Goal: Information Seeking & Learning: Learn about a topic

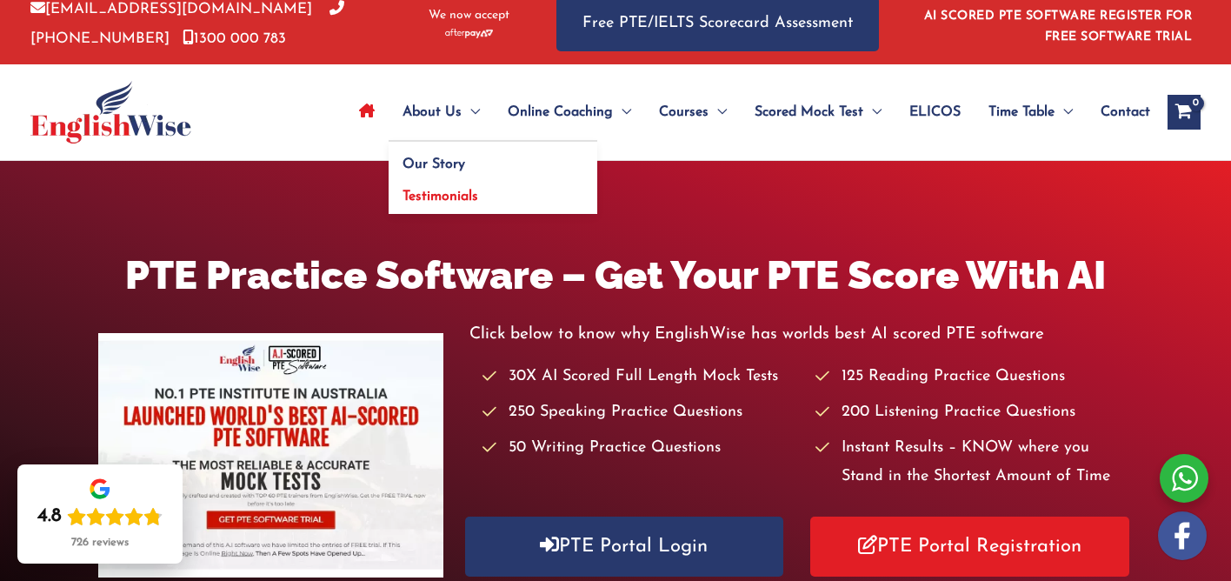
scroll to position [93, 0]
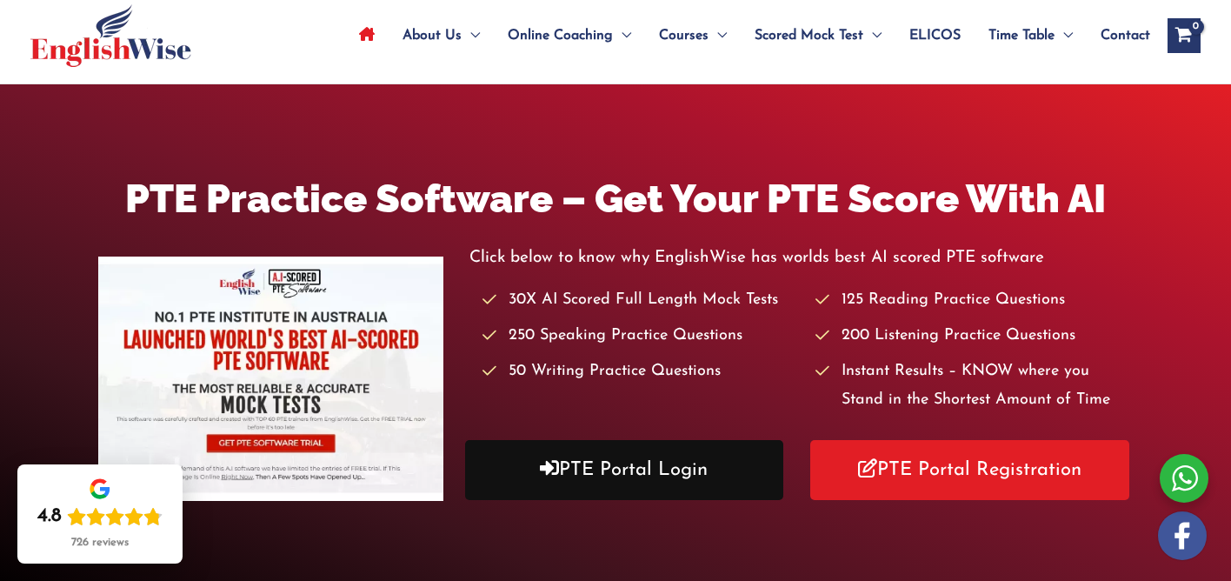
click at [610, 464] on link "PTE Portal Login" at bounding box center [624, 470] width 318 height 60
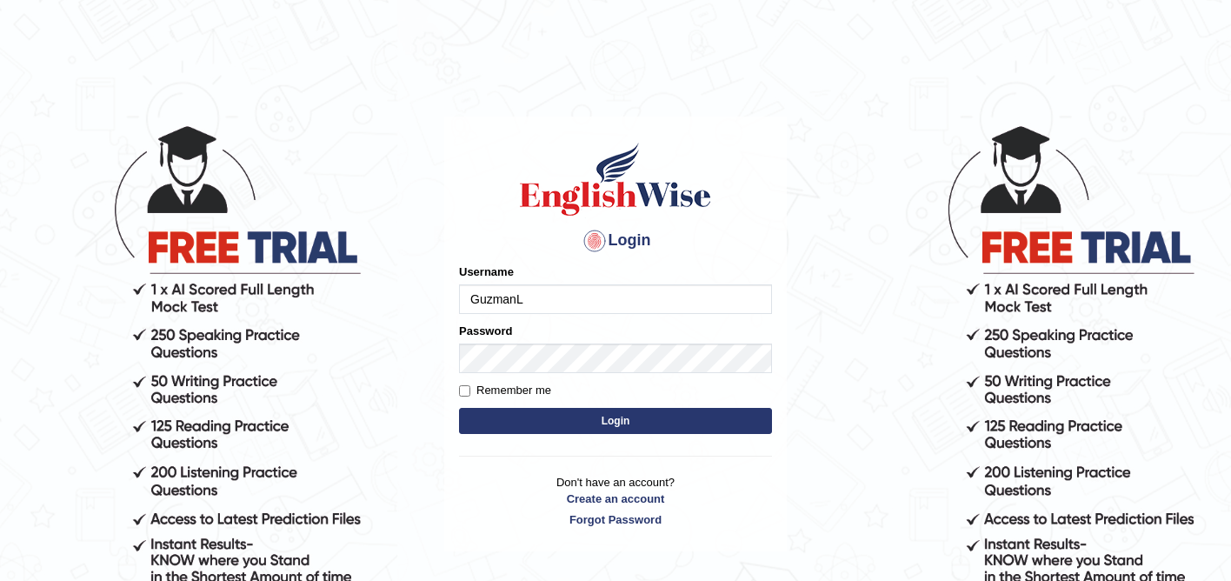
type input "GuzmanL"
click at [537, 423] on button "Login" at bounding box center [615, 421] width 313 height 26
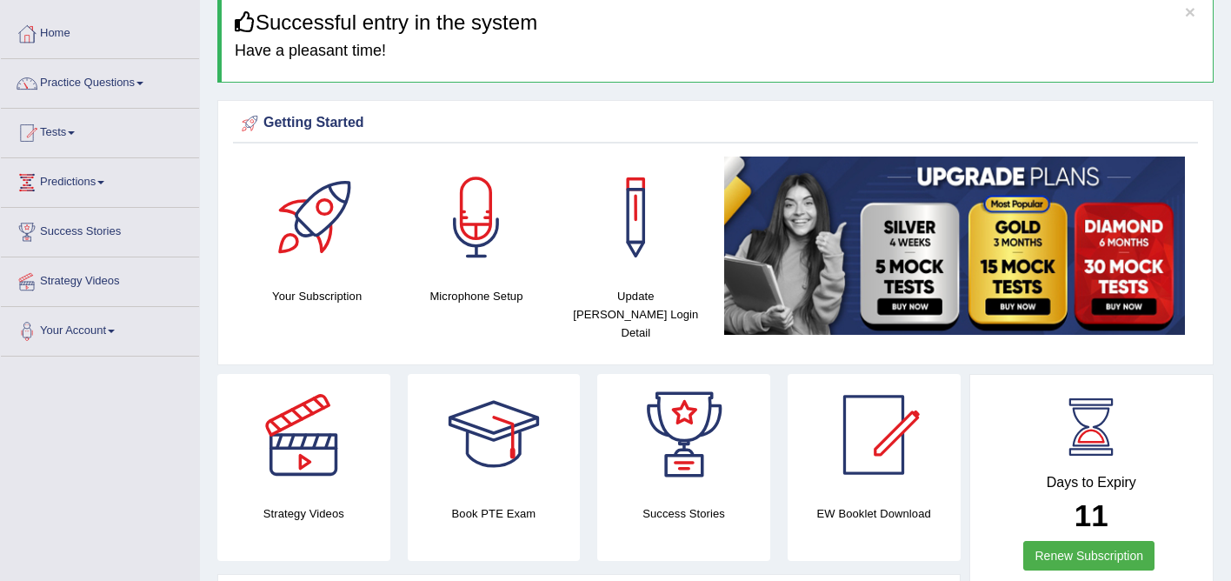
scroll to position [71, 0]
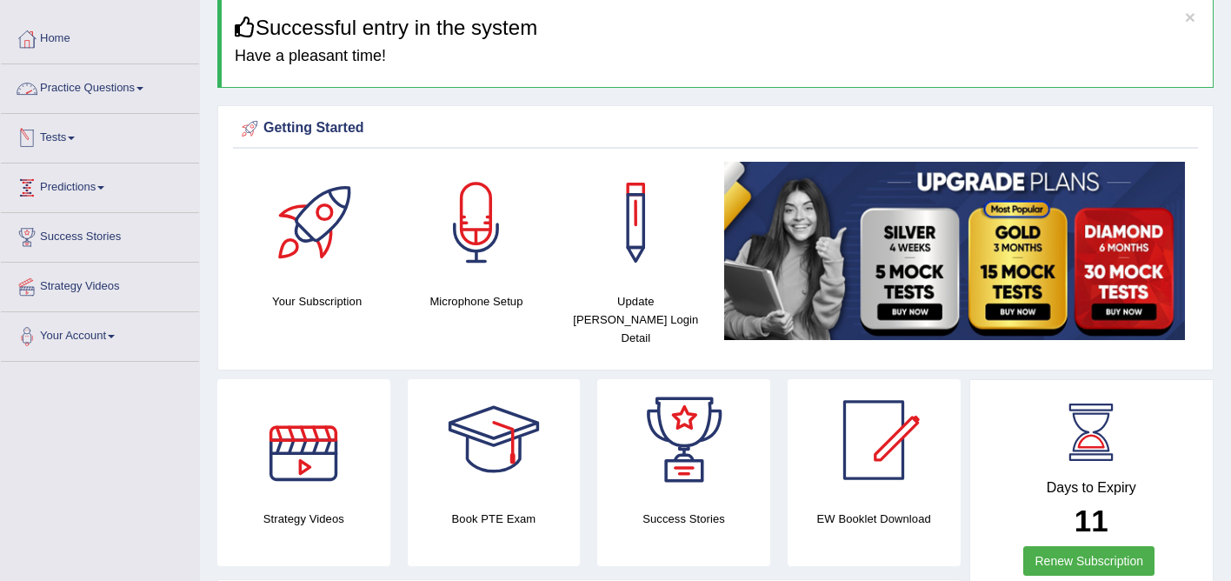
click at [100, 97] on link "Practice Questions" at bounding box center [100, 85] width 198 height 43
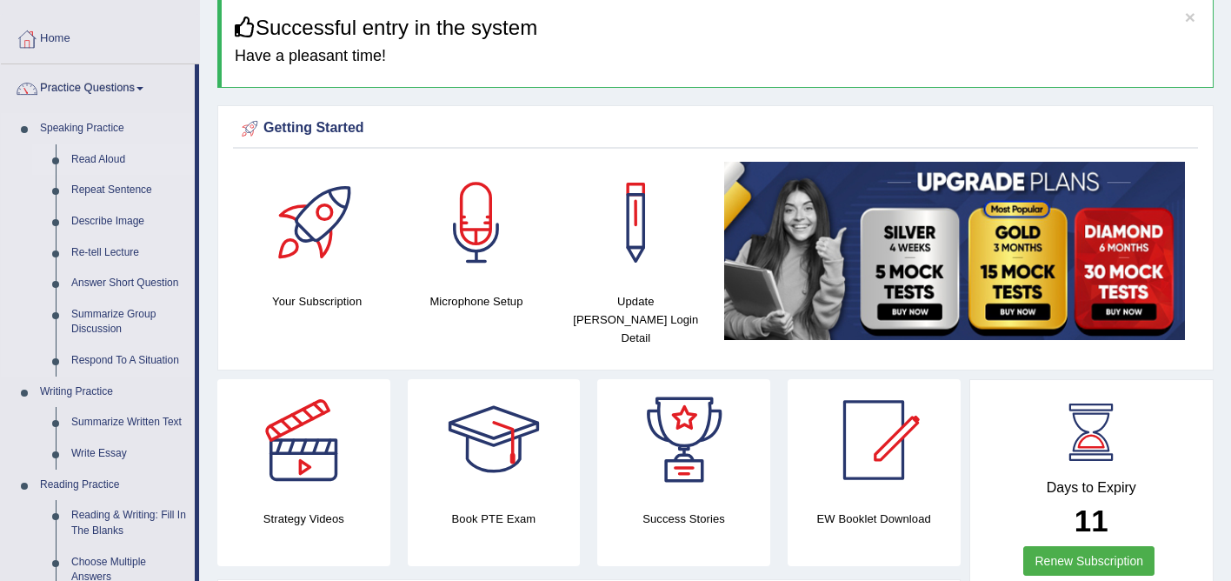
click at [108, 152] on link "Read Aloud" at bounding box center [128, 159] width 131 height 31
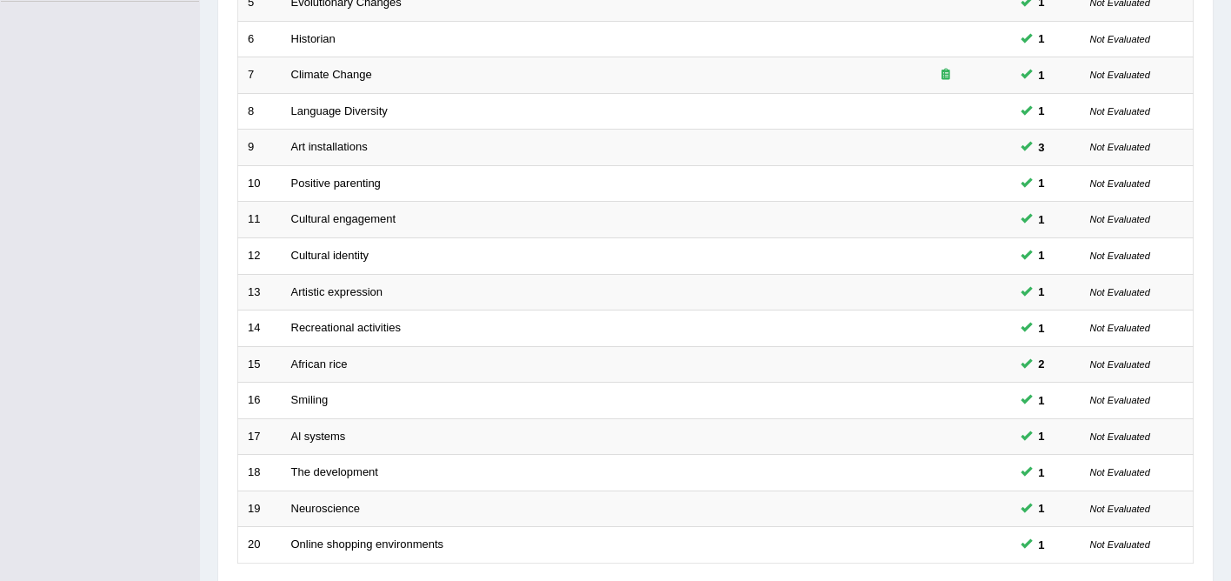
scroll to position [570, 0]
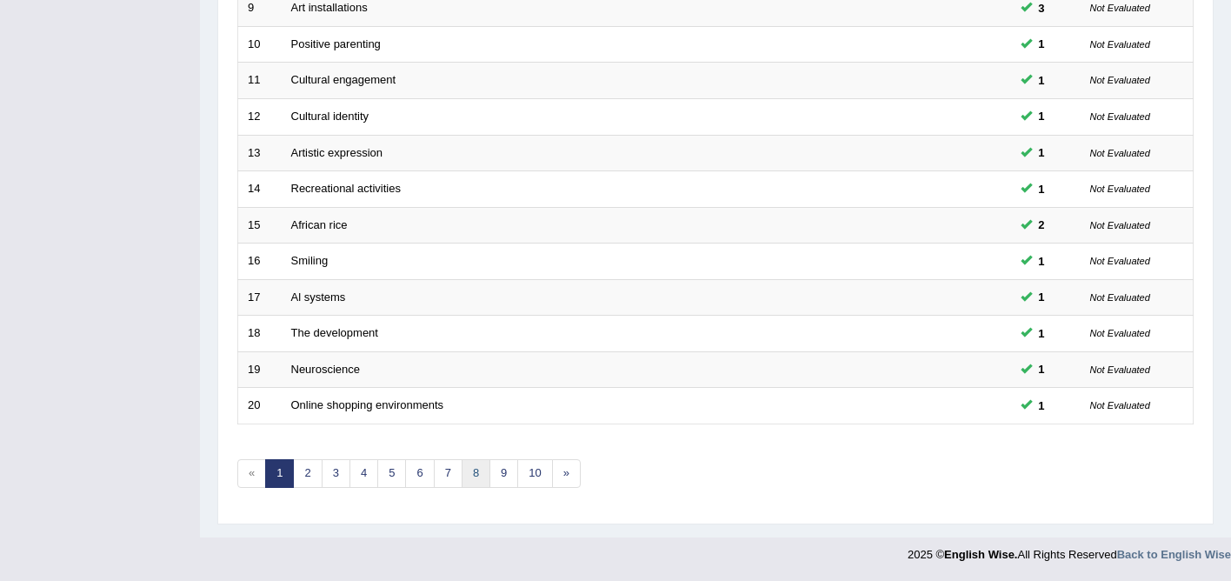
click at [483, 468] on link "8" at bounding box center [476, 473] width 29 height 29
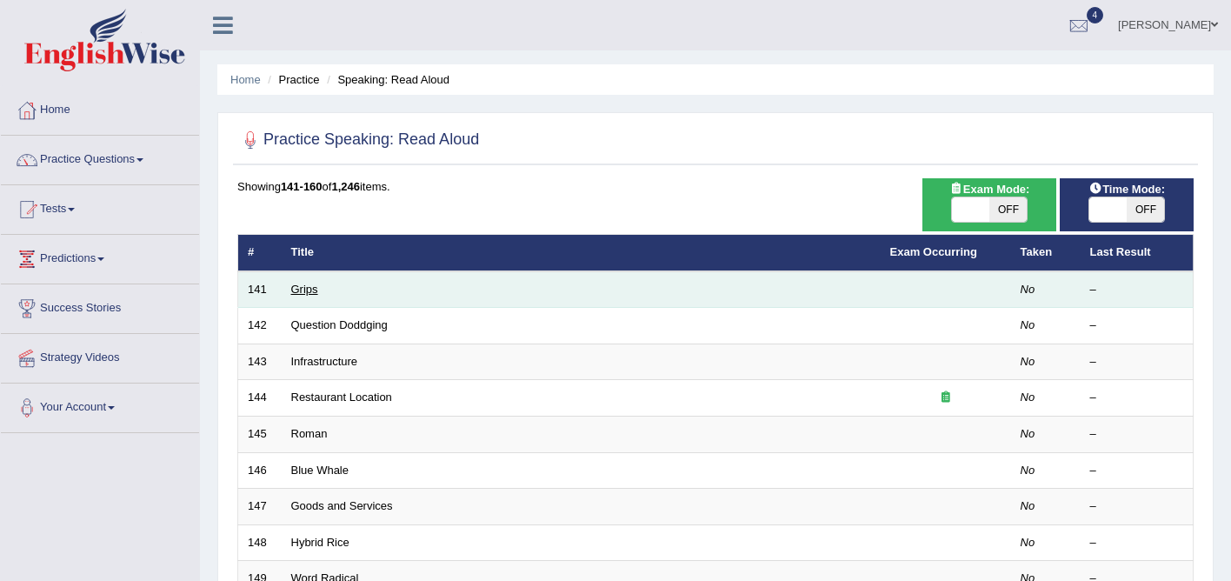
click at [307, 294] on link "Grips" at bounding box center [304, 289] width 27 height 13
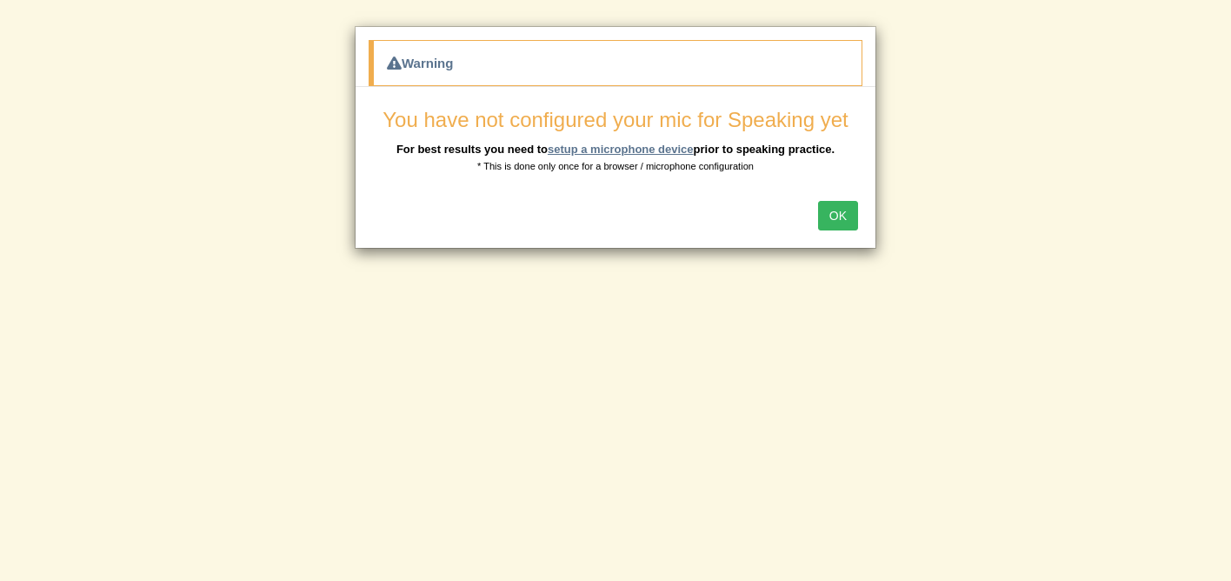
click at [658, 143] on link "setup a microphone device" at bounding box center [621, 149] width 146 height 13
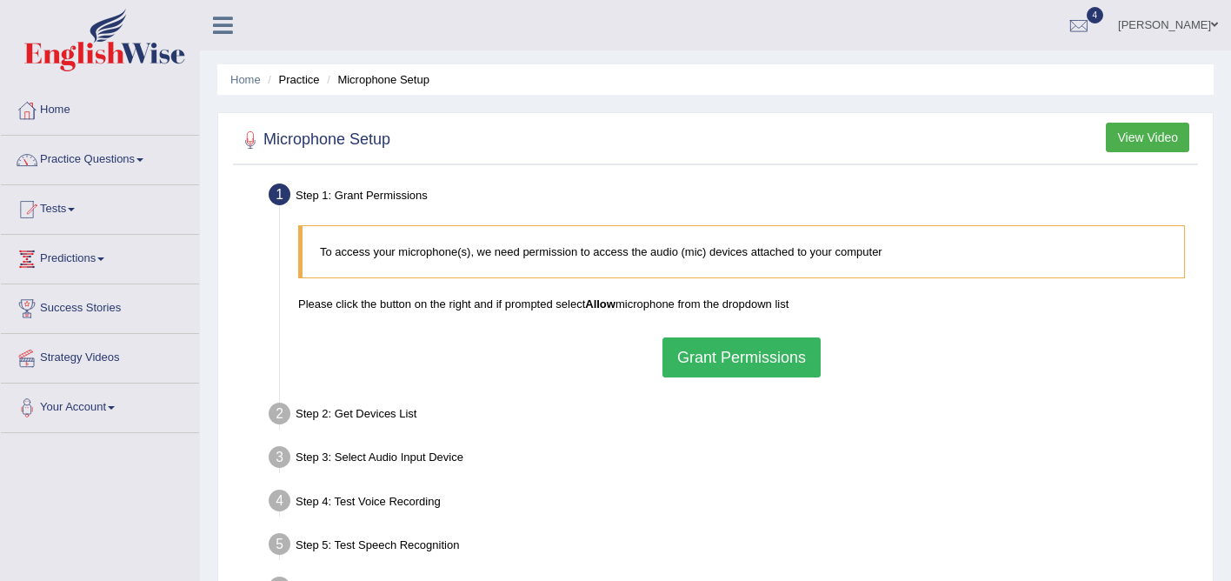
click at [729, 352] on button "Grant Permissions" at bounding box center [742, 357] width 158 height 40
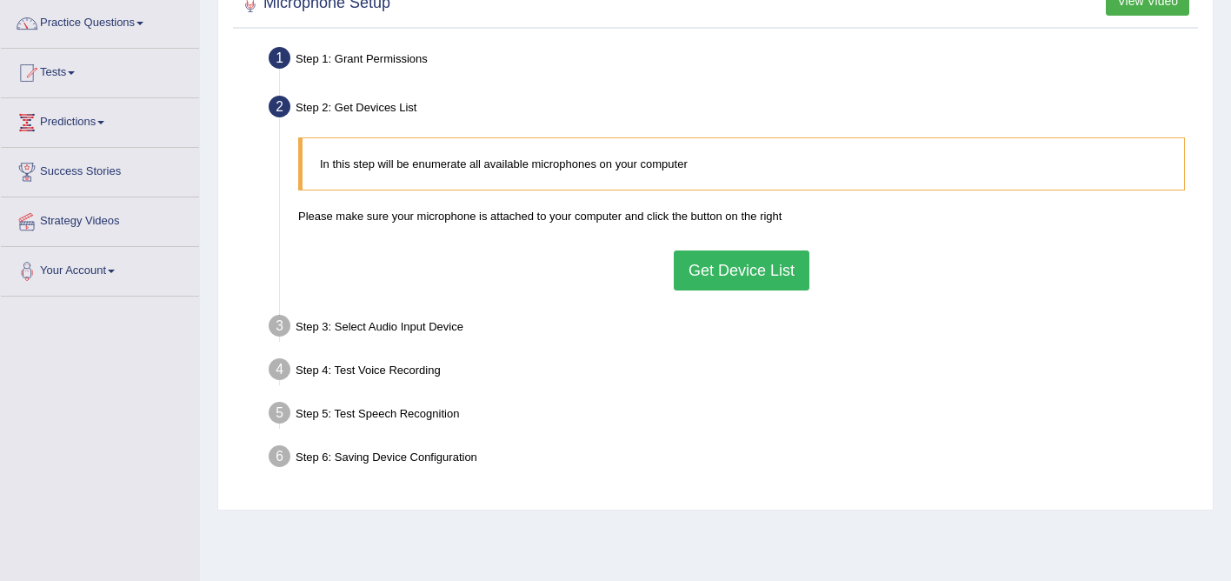
scroll to position [134, 0]
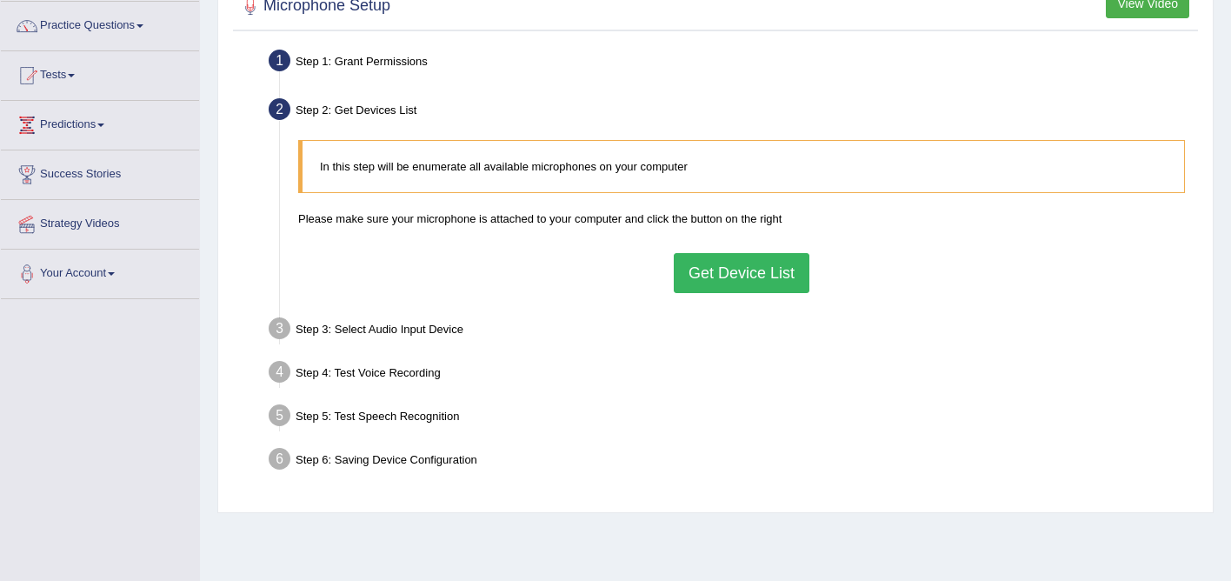
click at [725, 284] on button "Get Device List" at bounding box center [742, 273] width 136 height 40
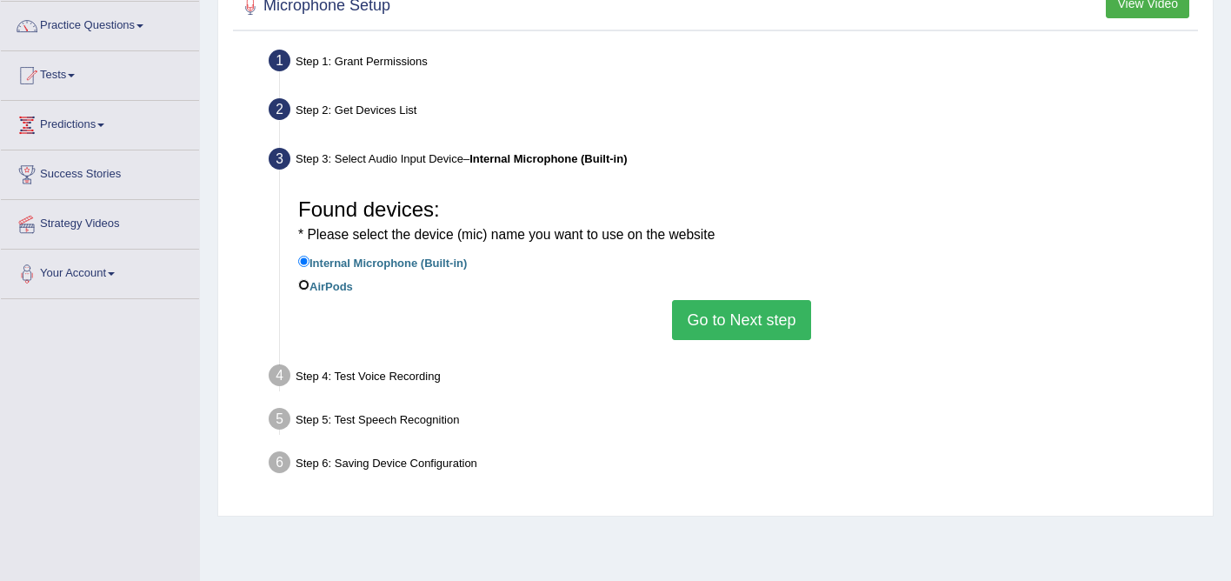
click at [304, 289] on input "AirPods" at bounding box center [303, 284] width 11 height 11
radio input "true"
click at [744, 328] on button "Go to Next step" at bounding box center [741, 320] width 138 height 40
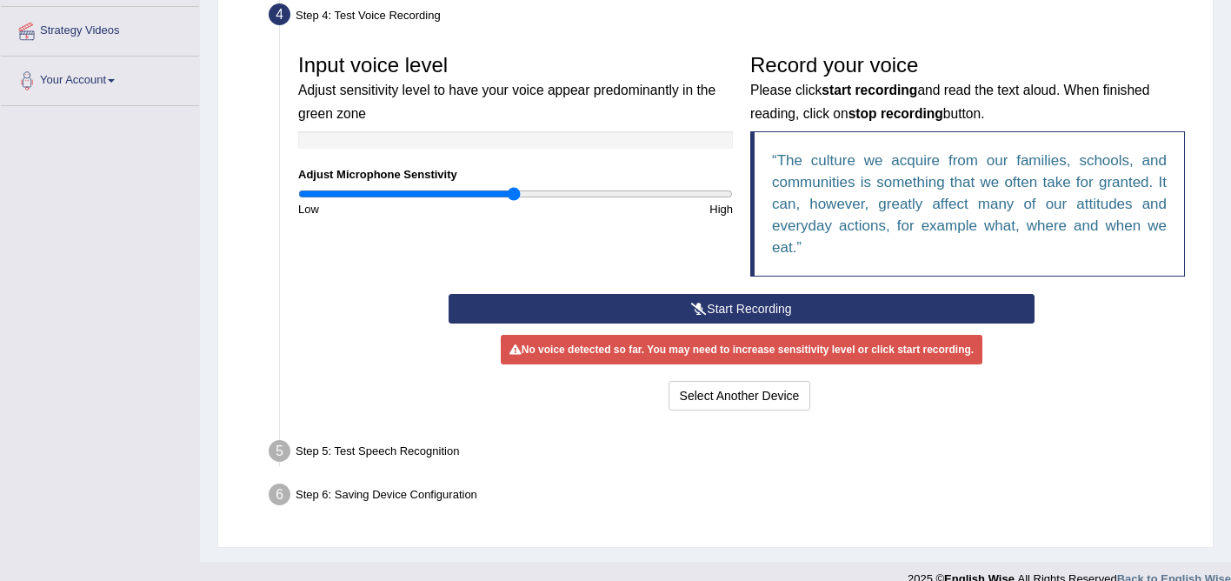
scroll to position [334, 0]
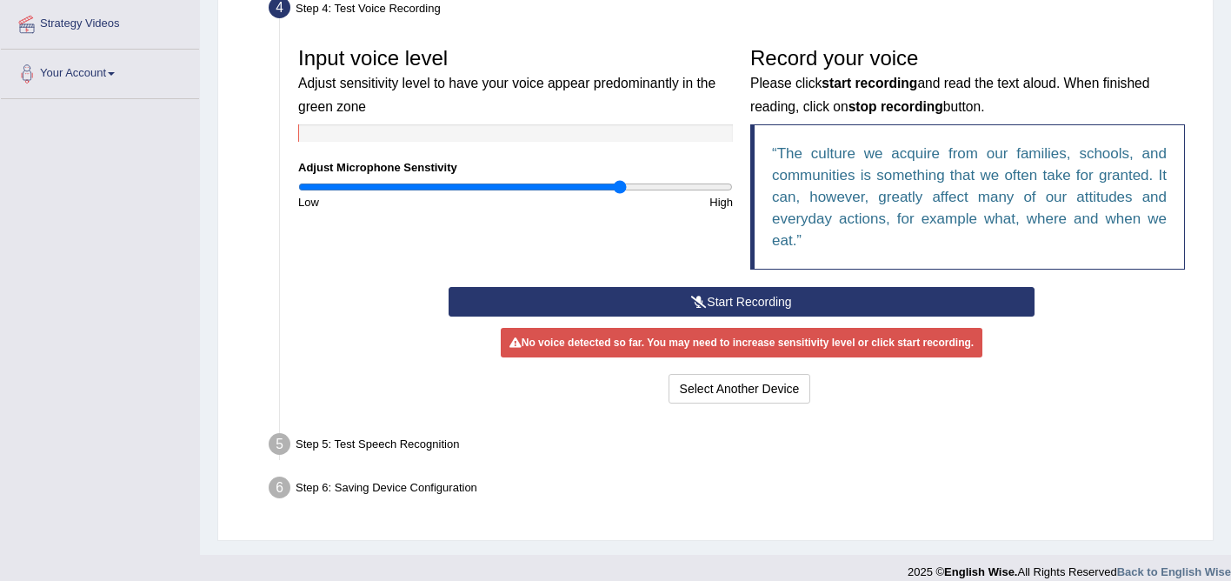
drag, startPoint x: 511, startPoint y: 183, endPoint x: 617, endPoint y: 195, distance: 106.7
click at [617, 194] on input "range" at bounding box center [515, 187] width 435 height 14
click at [734, 308] on button "Start Recording" at bounding box center [741, 302] width 585 height 30
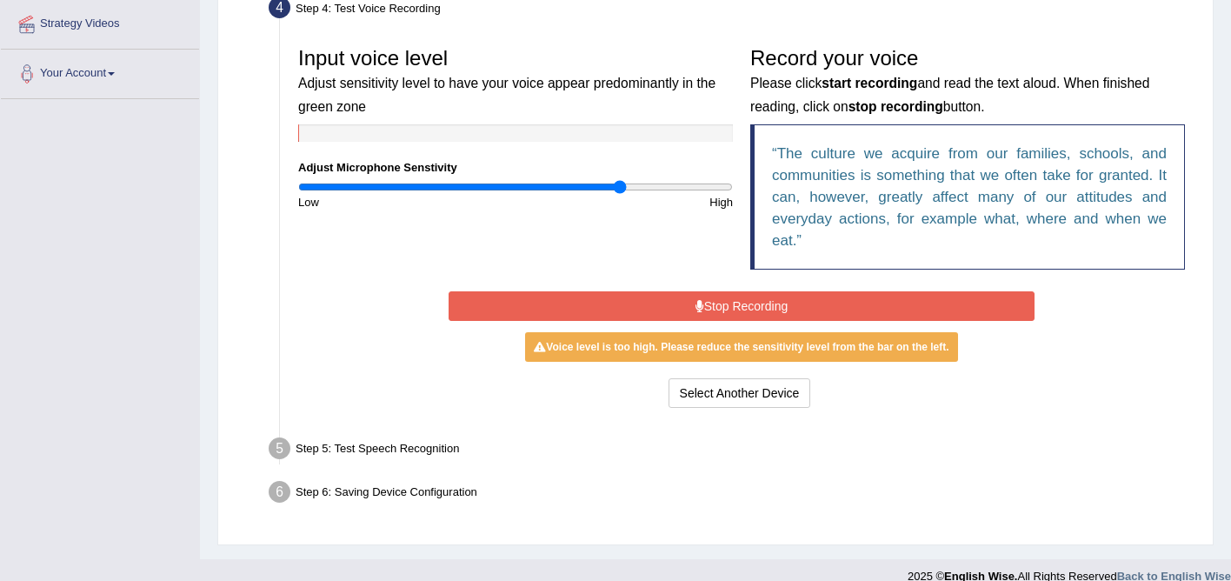
click at [745, 309] on button "Stop Recording" at bounding box center [741, 306] width 585 height 30
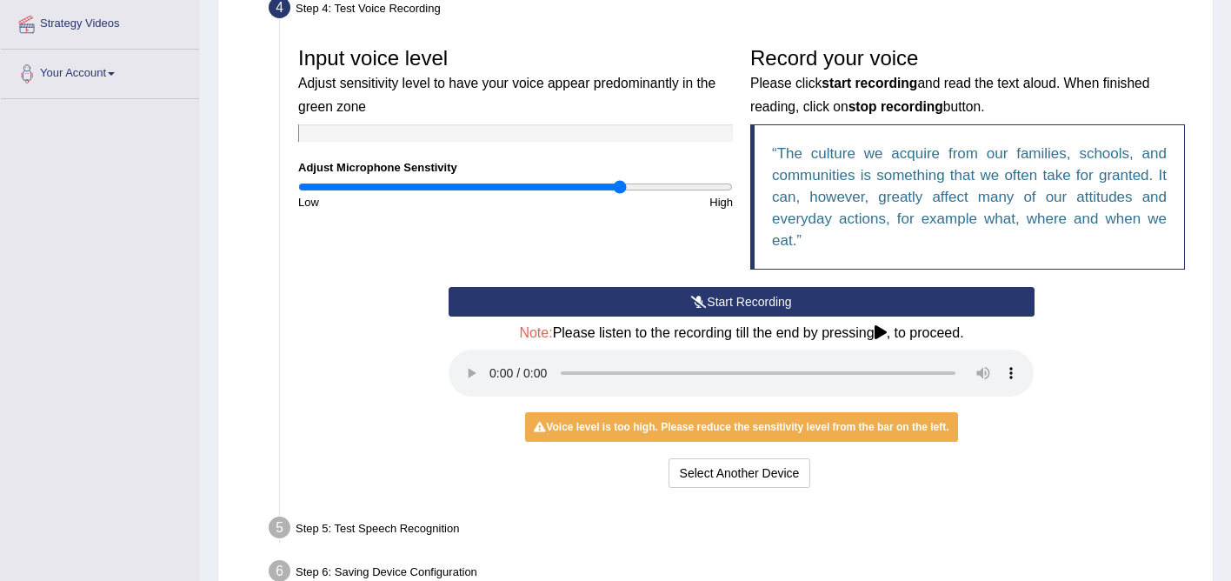
scroll to position [380, 0]
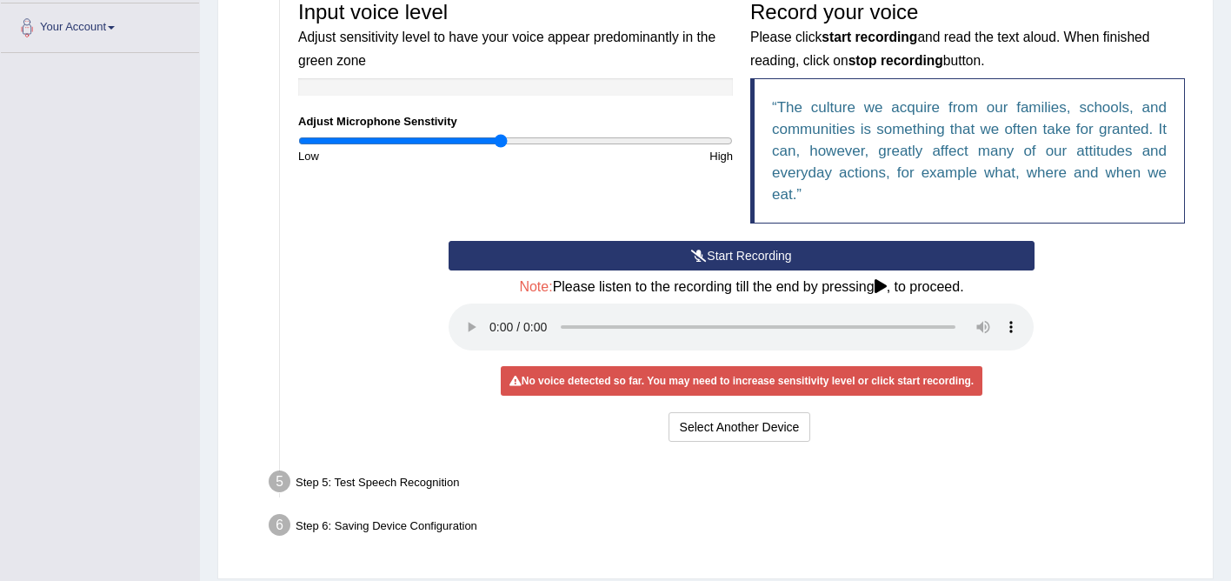
drag, startPoint x: 617, startPoint y: 141, endPoint x: 502, endPoint y: 145, distance: 115.7
type input "0.94"
click at [502, 145] on input "range" at bounding box center [515, 141] width 435 height 14
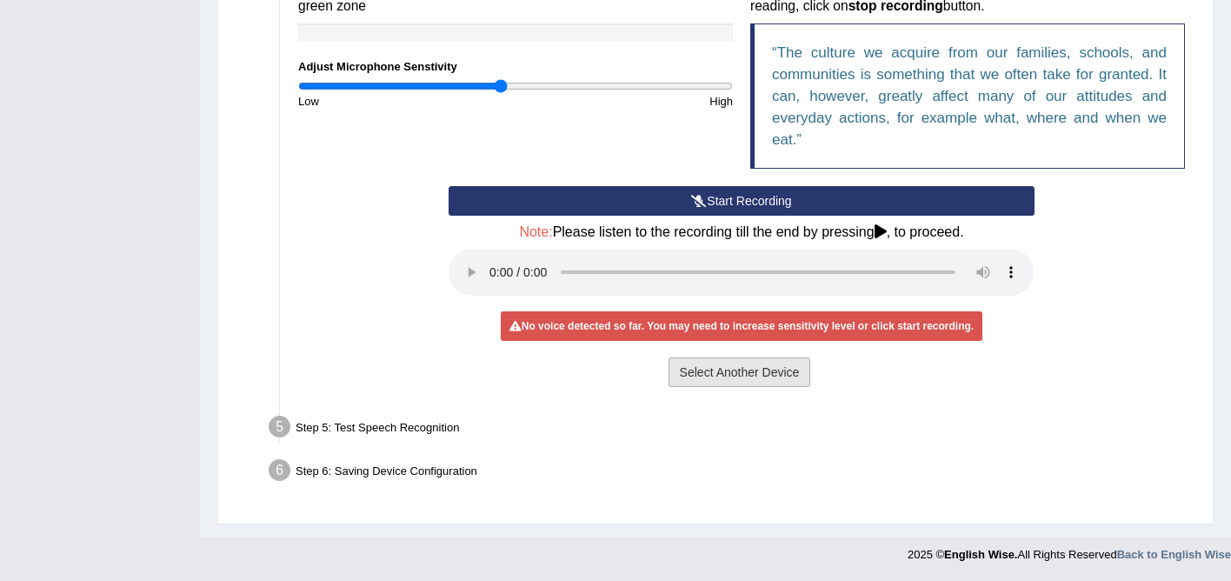
click at [753, 380] on button "Select Another Device" at bounding box center [740, 372] width 143 height 30
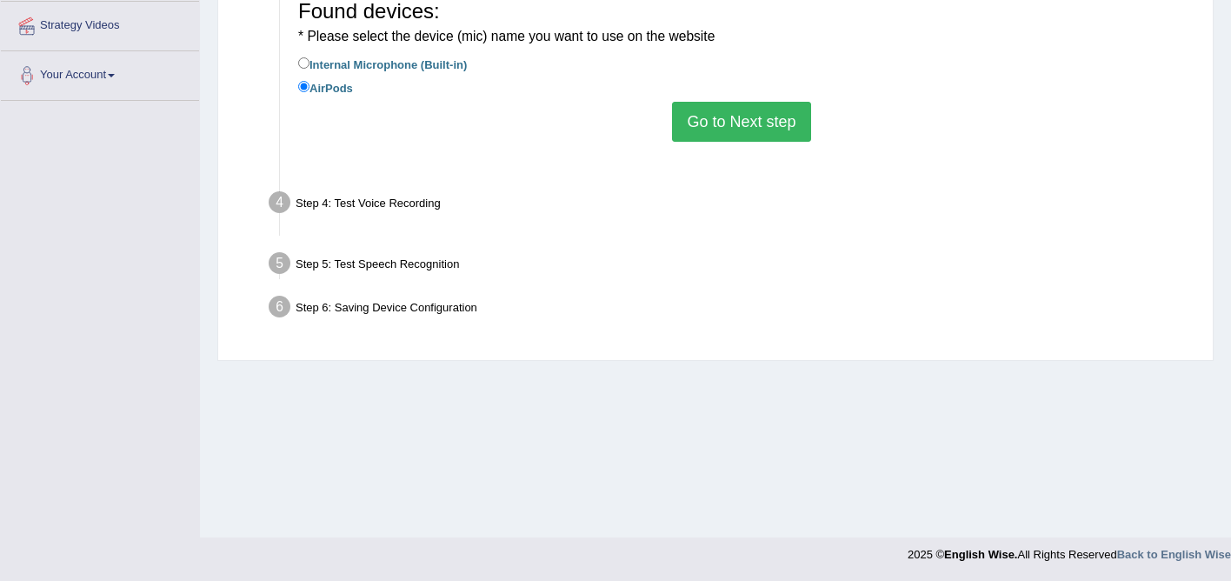
scroll to position [332, 0]
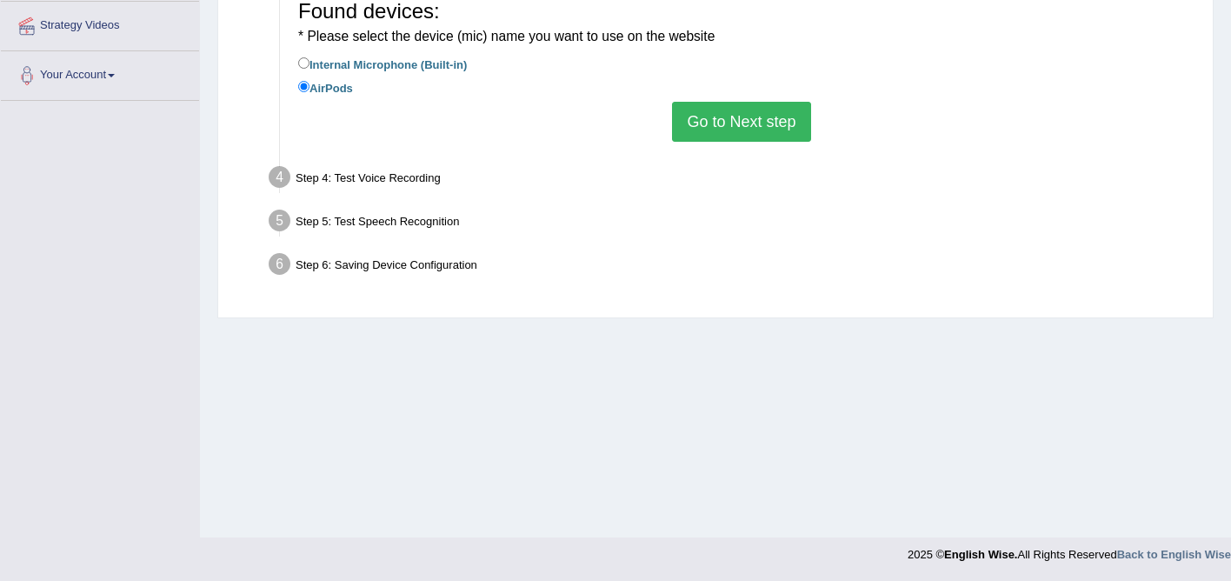
click at [683, 120] on button "Go to Next step" at bounding box center [741, 122] width 138 height 40
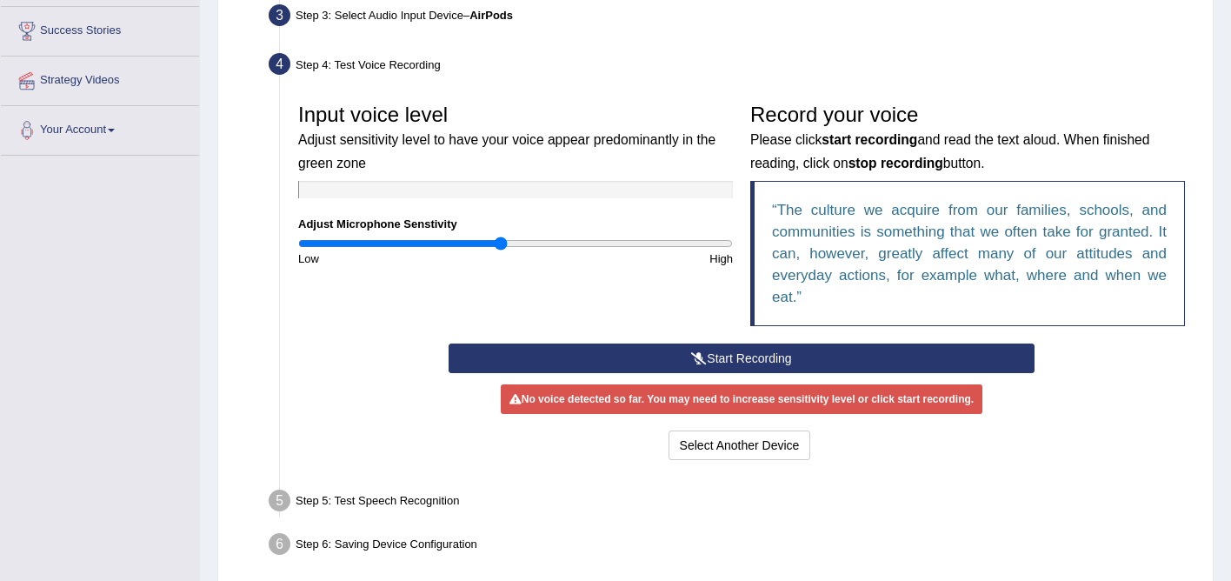
scroll to position [277, 0]
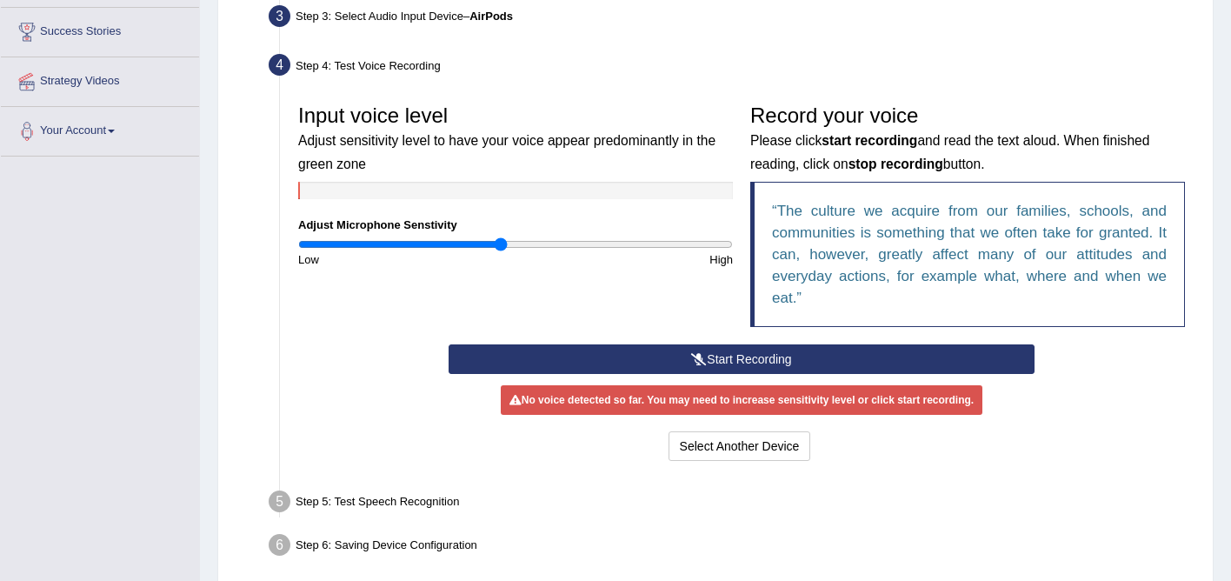
click at [348, 504] on div "Step 5: Test Speech Recognition" at bounding box center [733, 504] width 944 height 38
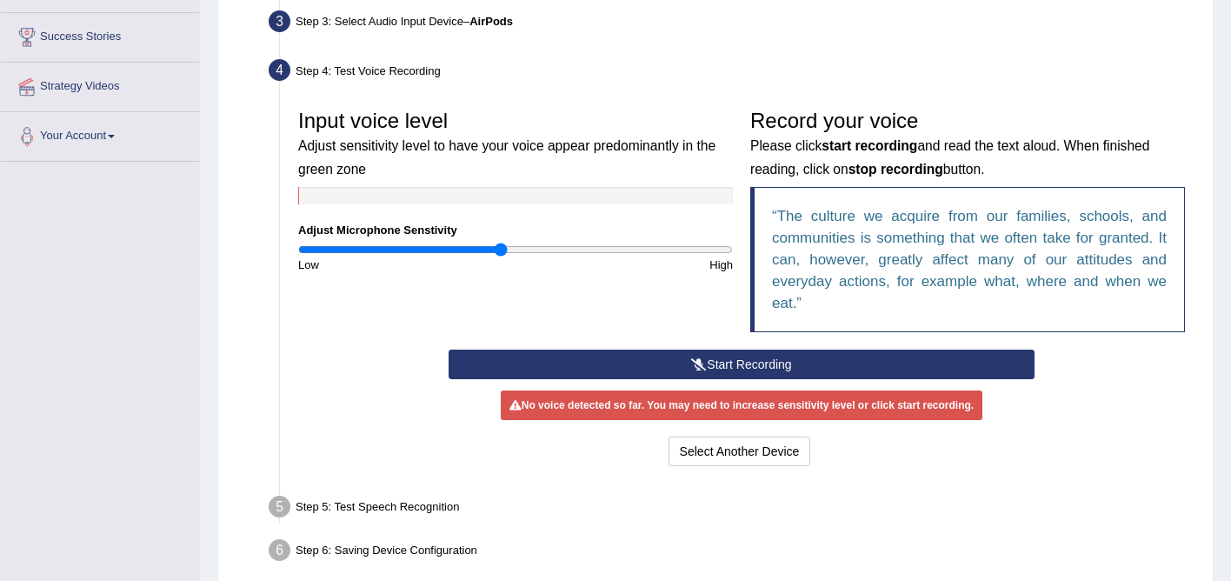
scroll to position [290, 0]
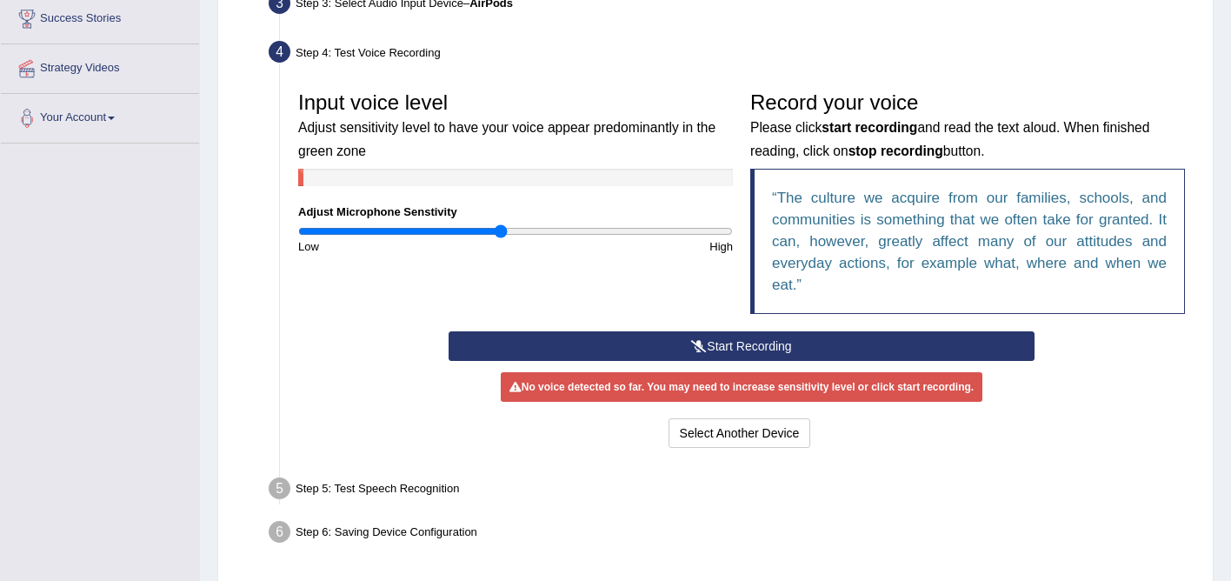
click at [707, 341] on button "Start Recording" at bounding box center [741, 346] width 585 height 30
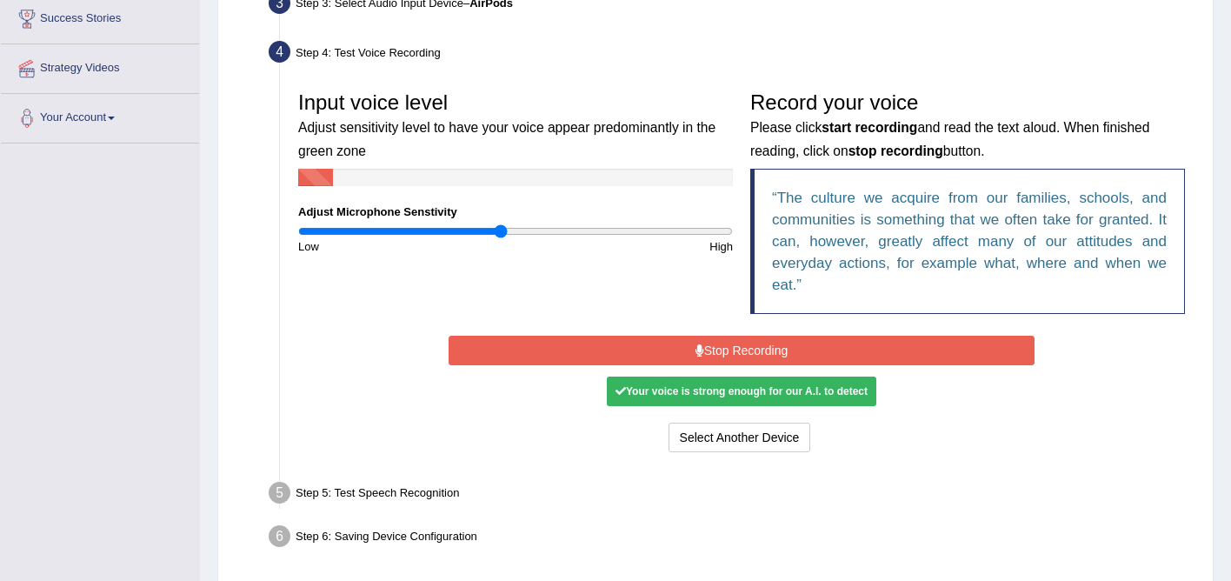
click at [707, 341] on button "Stop Recording" at bounding box center [741, 351] width 585 height 30
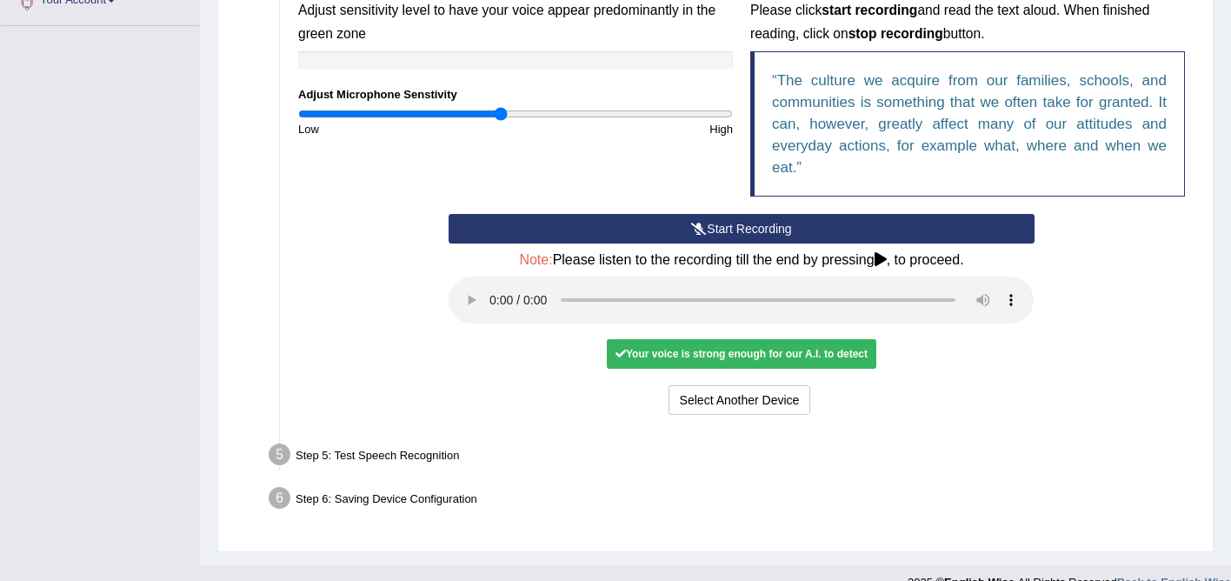
scroll to position [435, 0]
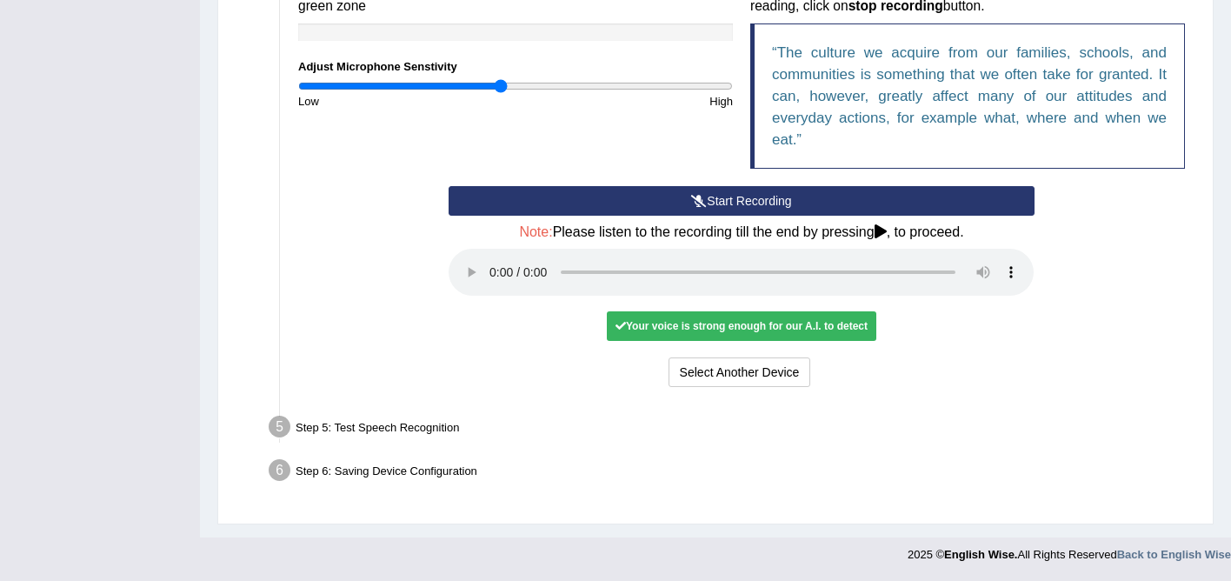
click at [704, 320] on div "Your voice is strong enough for our A.I. to detect" at bounding box center [742, 326] width 270 height 30
click at [280, 428] on li "Step 5: Test Speech Recognition Text to read The culture we acquire from our fa…" at bounding box center [733, 429] width 922 height 38
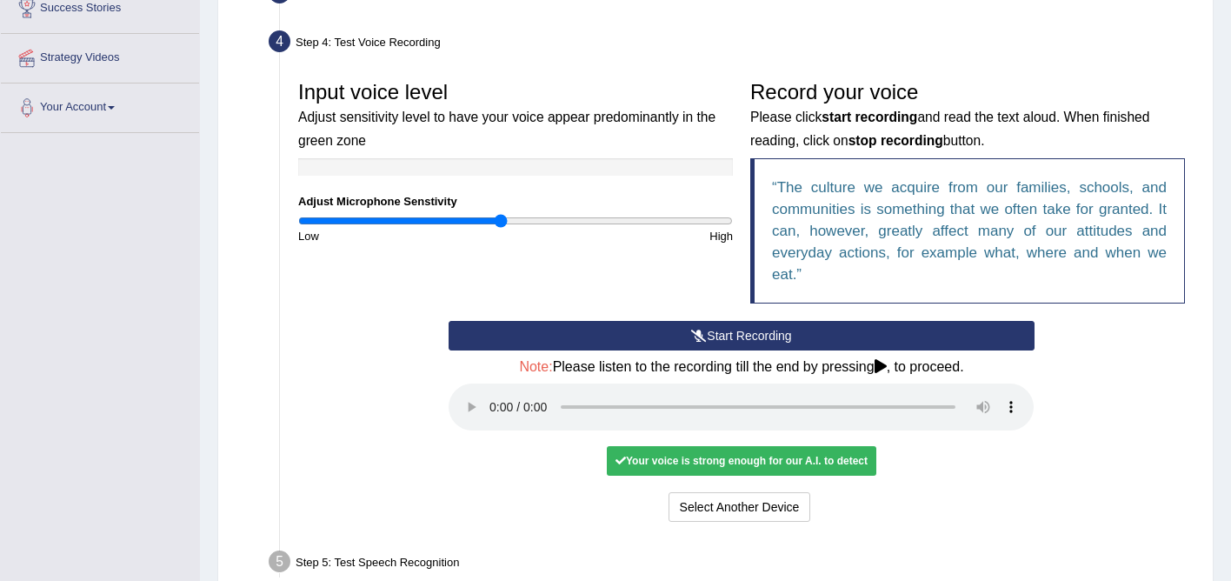
scroll to position [312, 0]
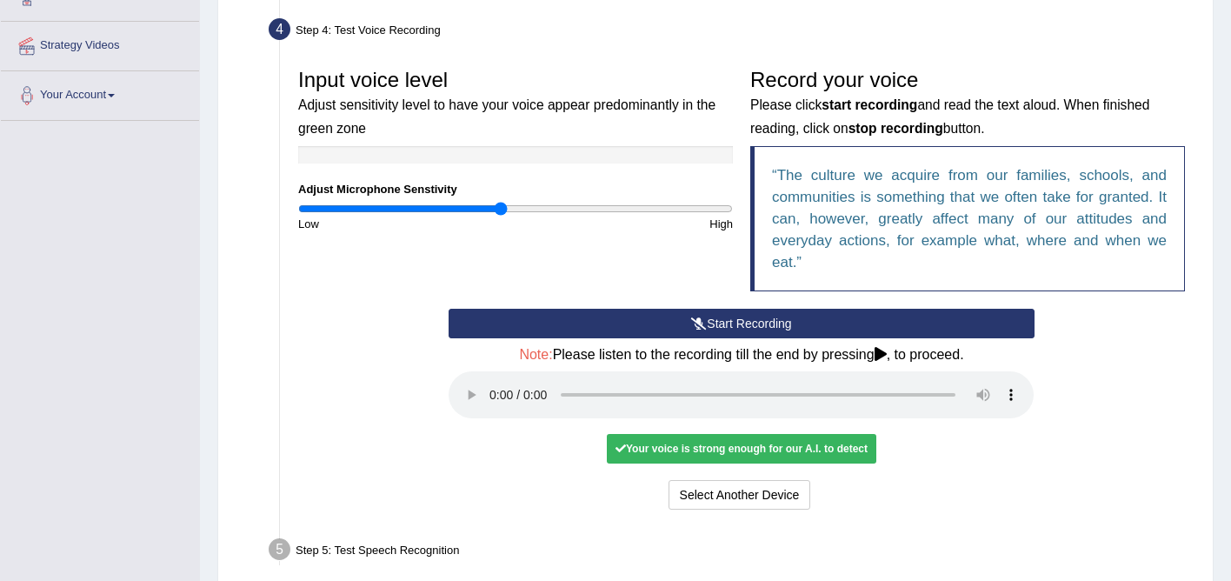
click at [796, 182] on q "The culture we acquire from our families, schools, and communities is something…" at bounding box center [969, 218] width 395 height 103
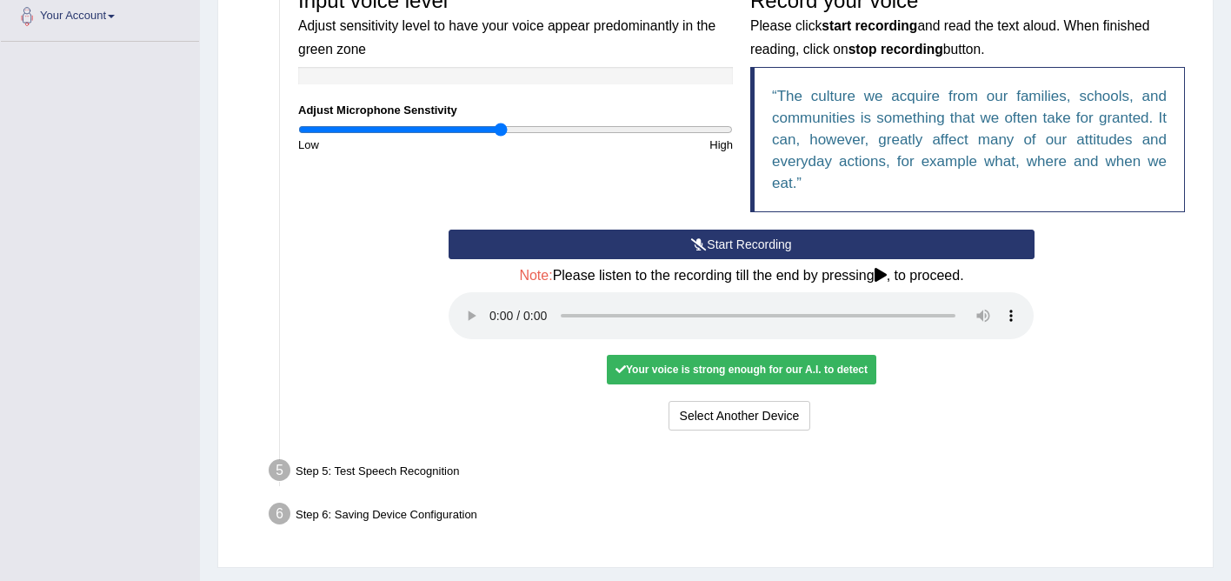
scroll to position [406, 0]
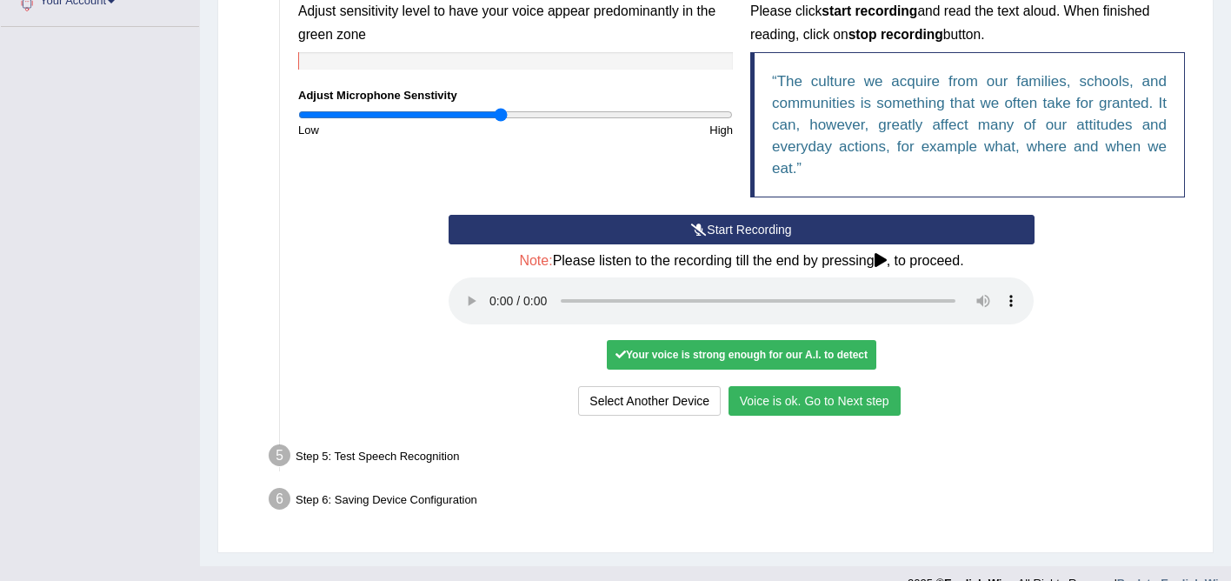
click at [802, 407] on button "Voice is ok. Go to Next step" at bounding box center [815, 401] width 172 height 30
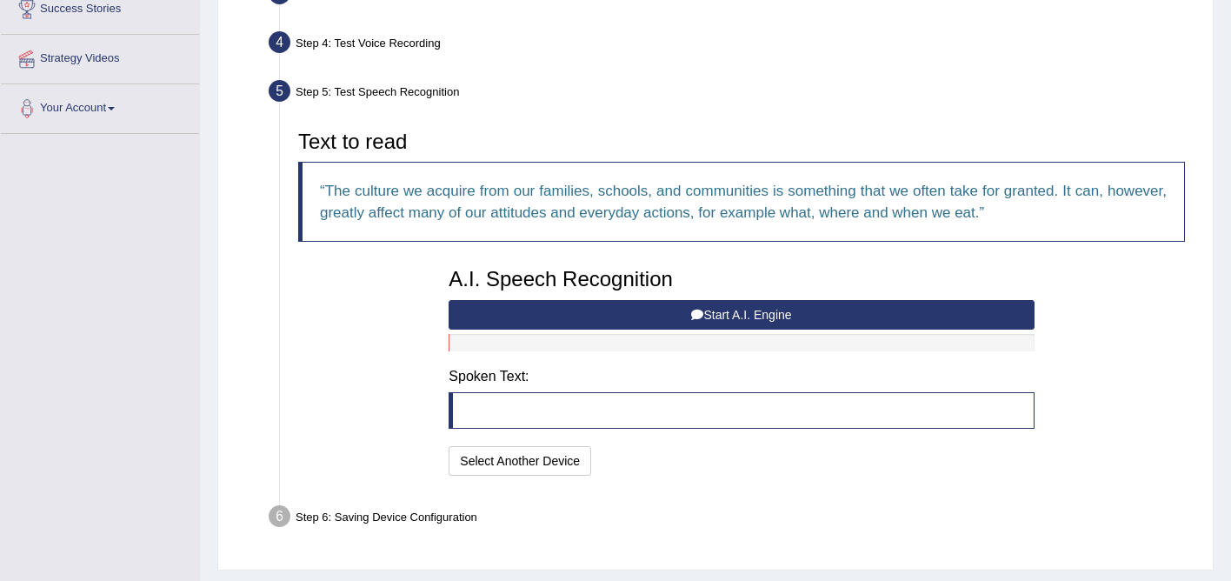
scroll to position [298, 0]
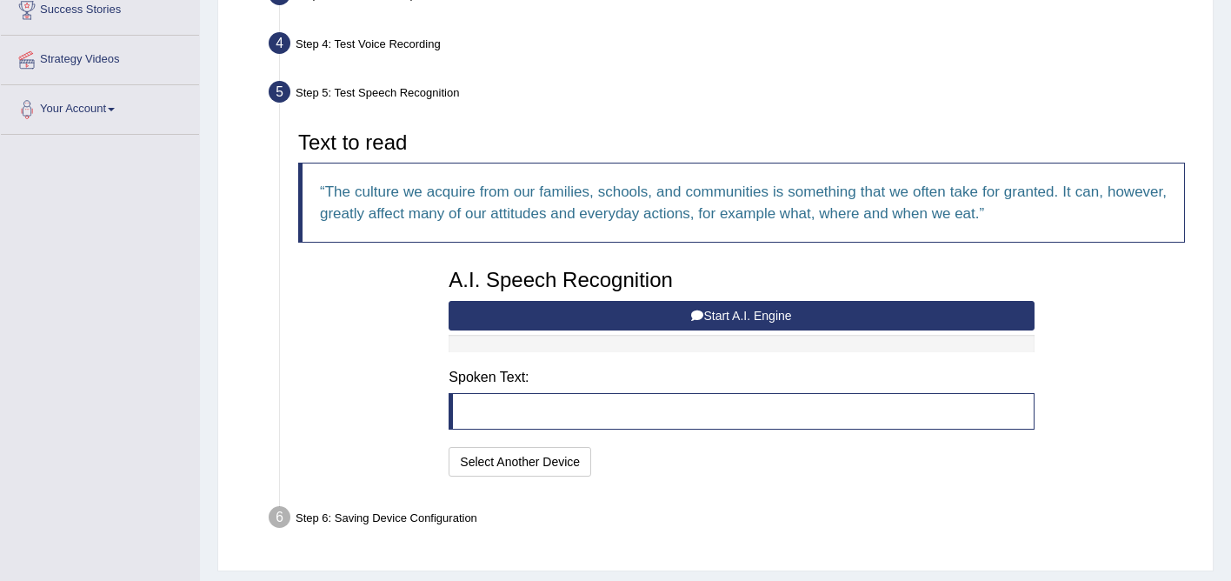
click at [727, 309] on button "Start A.I. Engine" at bounding box center [741, 316] width 585 height 30
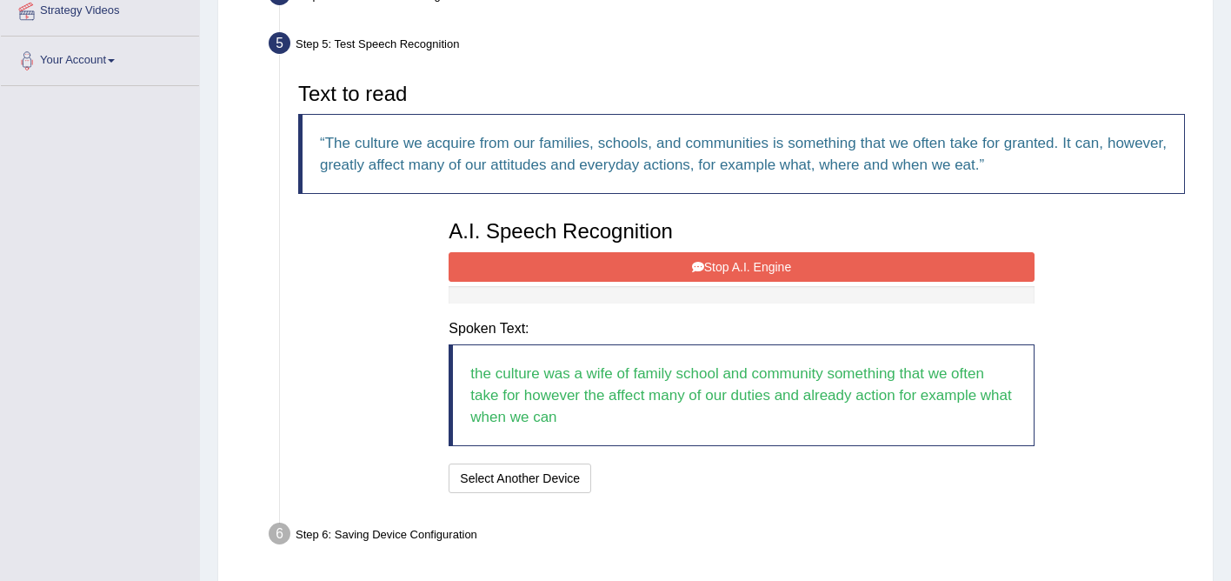
scroll to position [410, 0]
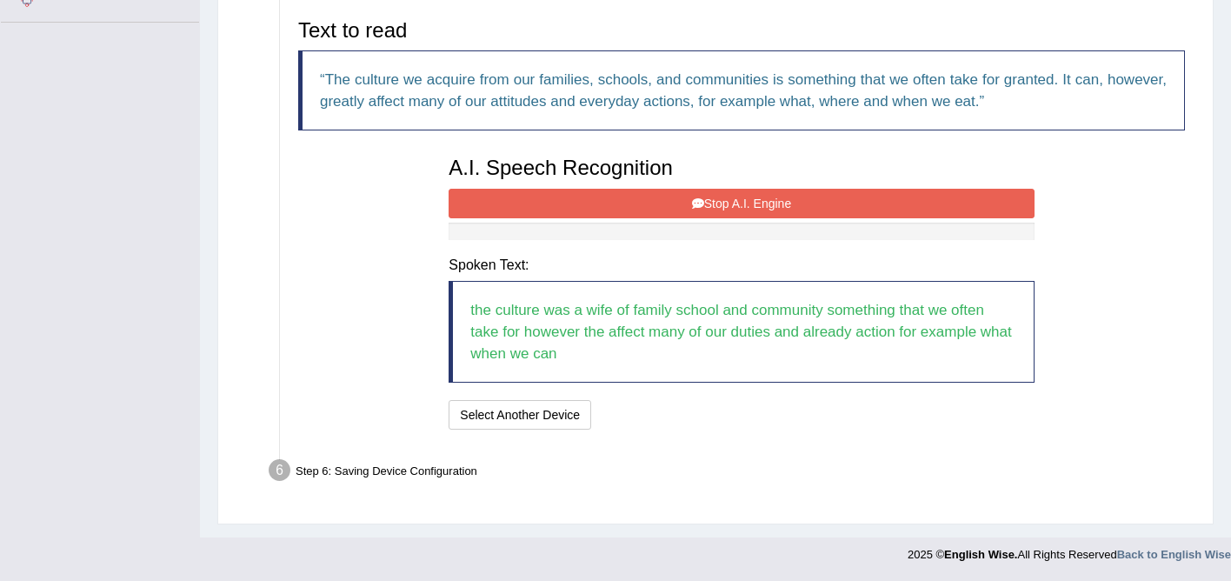
click at [694, 204] on icon at bounding box center [698, 203] width 12 height 12
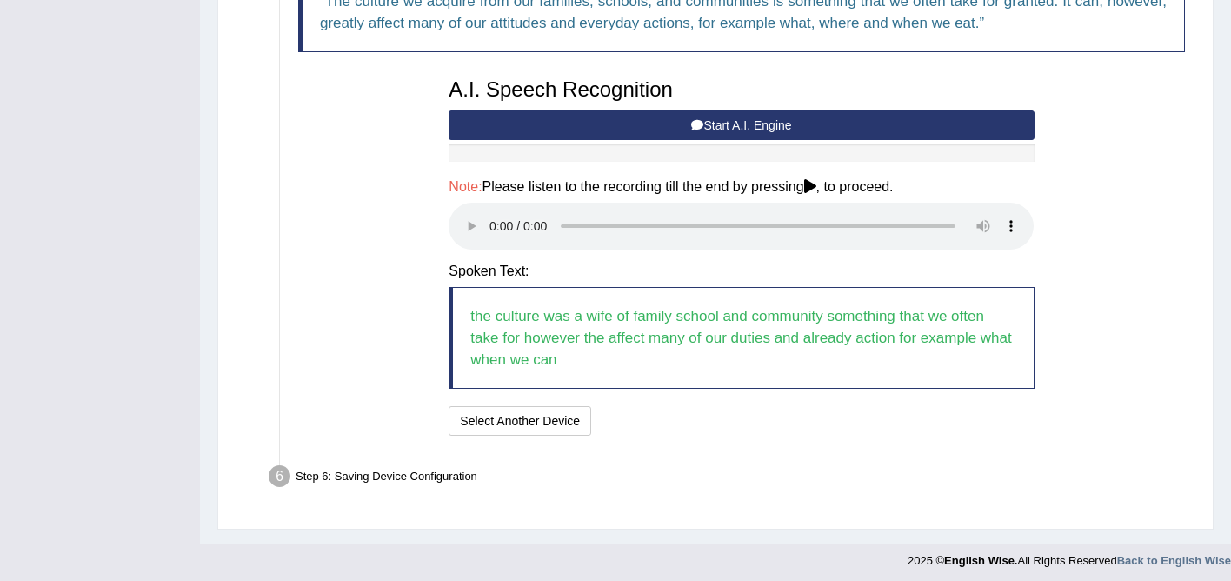
scroll to position [495, 0]
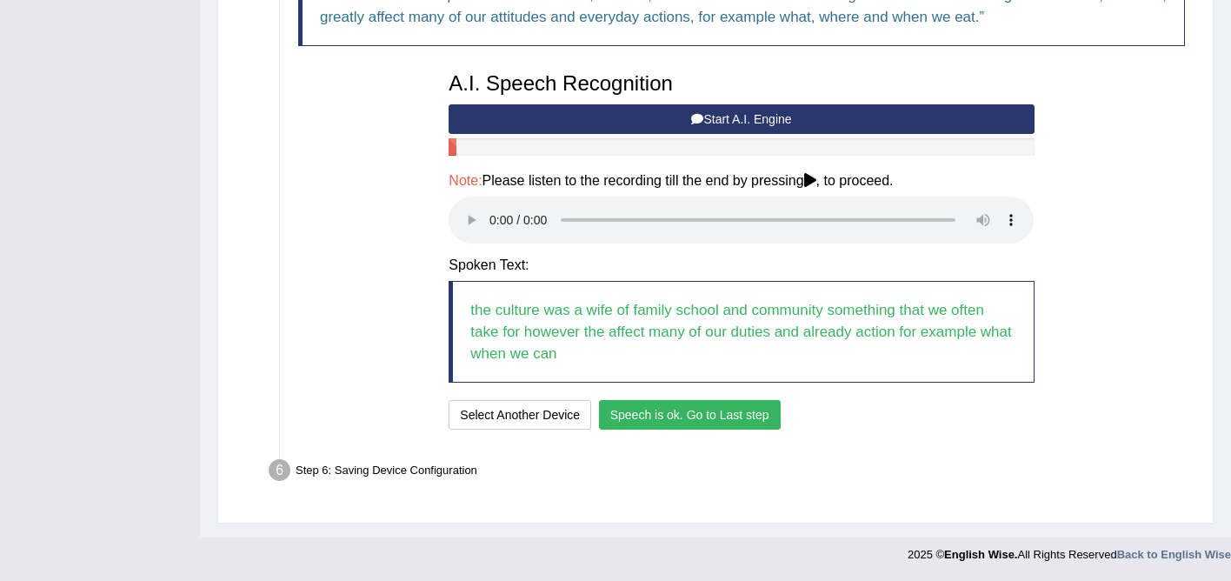
click at [639, 410] on button "Speech is ok. Go to Last step" at bounding box center [690, 415] width 182 height 30
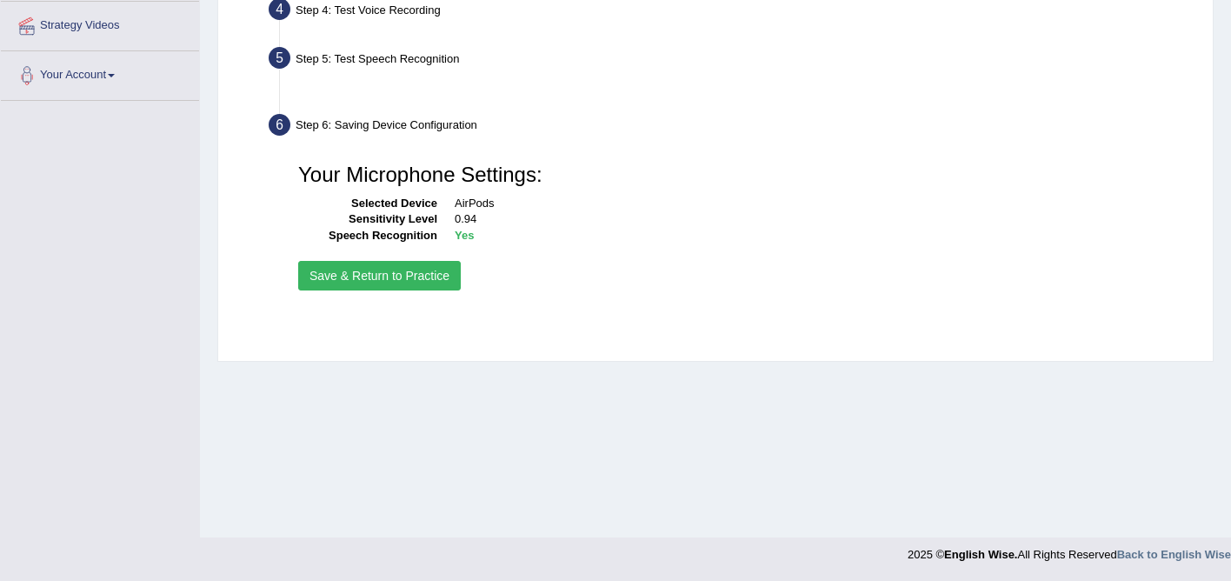
scroll to position [332, 0]
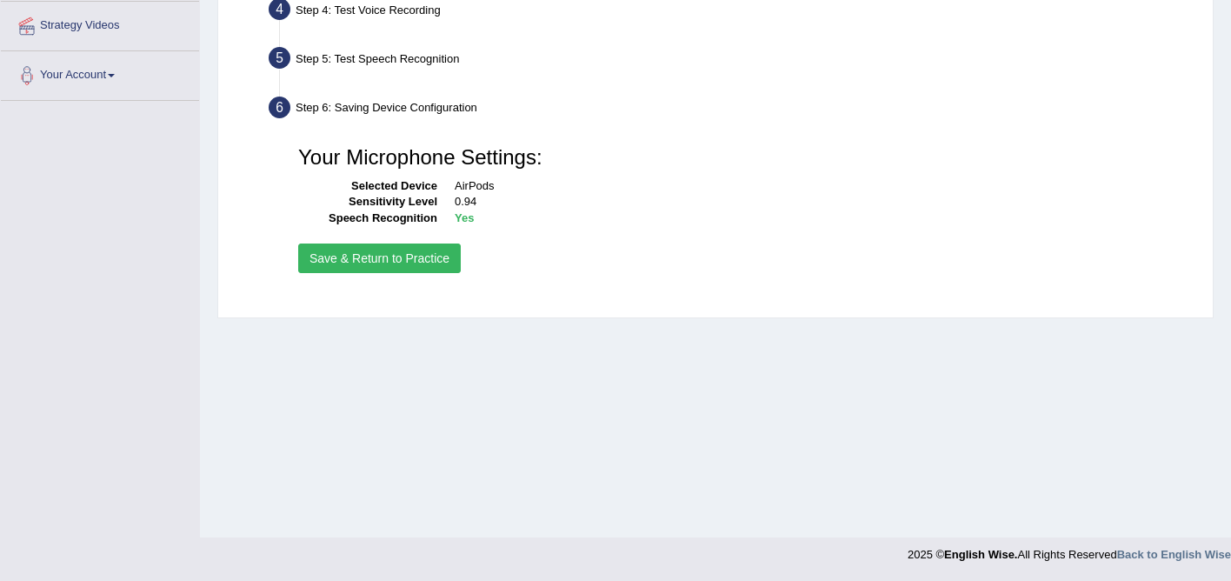
click at [406, 261] on button "Save & Return to Practice" at bounding box center [379, 258] width 163 height 30
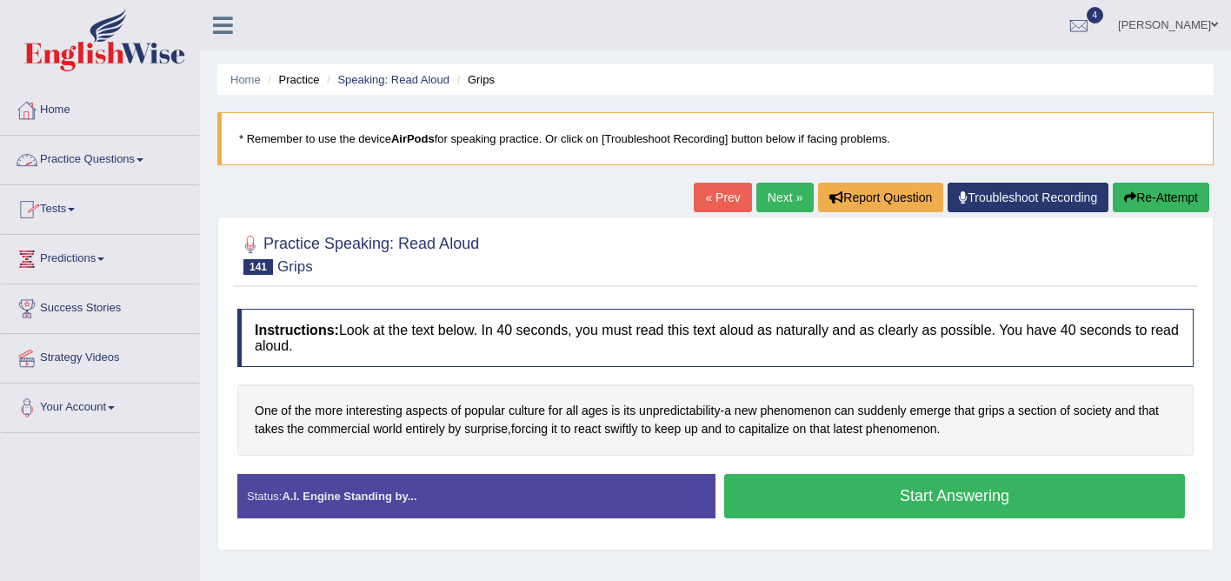
click at [68, 209] on link "Tests" at bounding box center [100, 206] width 198 height 43
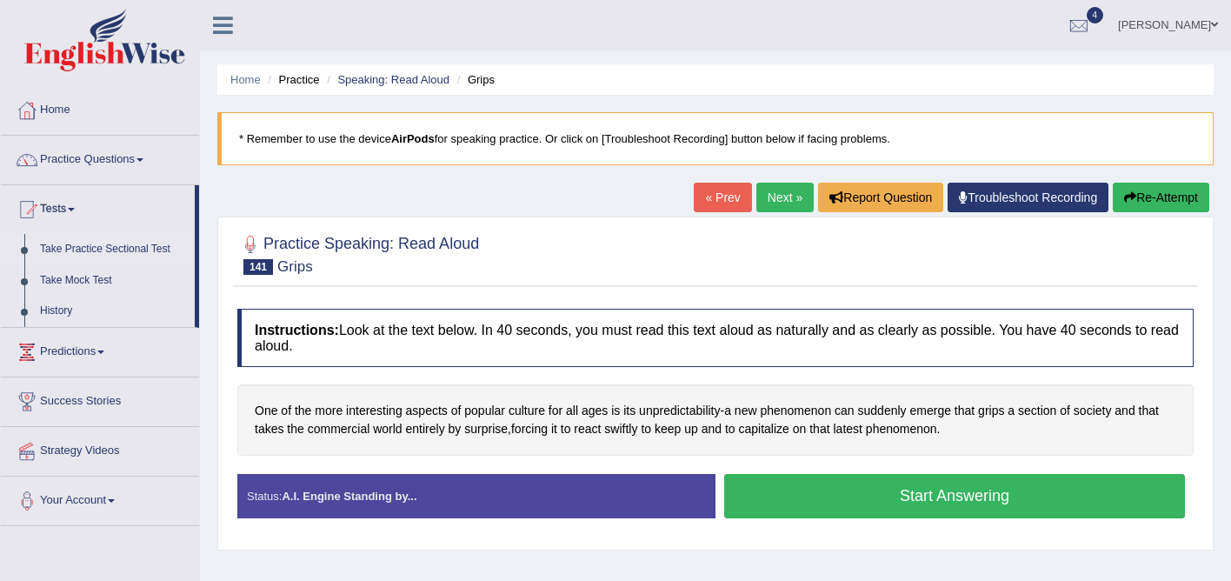
click at [111, 253] on link "Take Practice Sectional Test" at bounding box center [113, 249] width 163 height 31
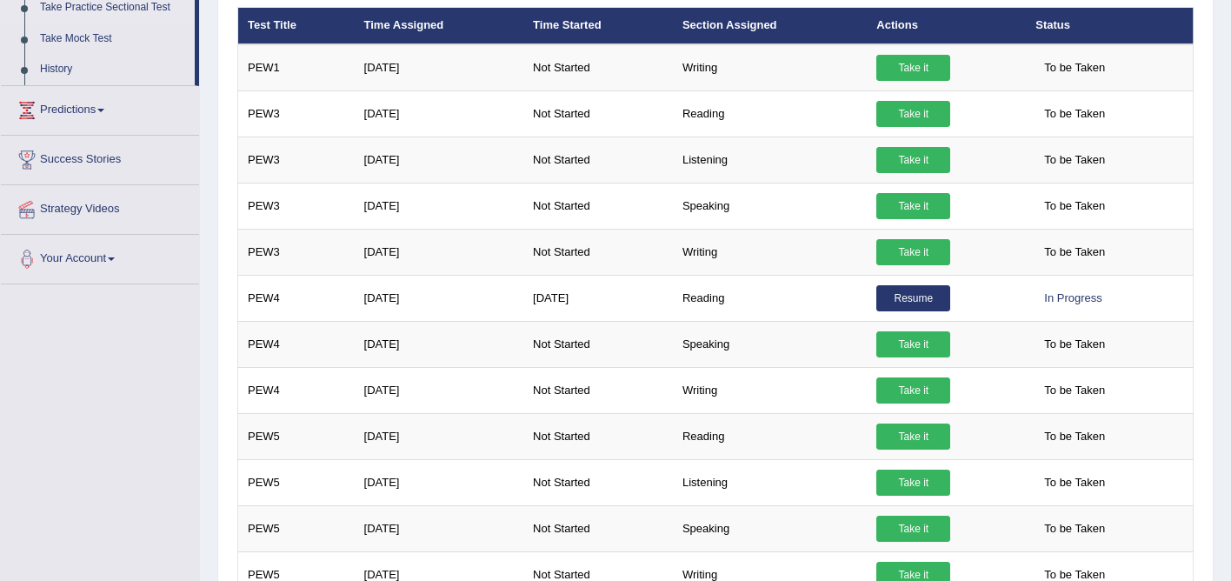
scroll to position [252, 0]
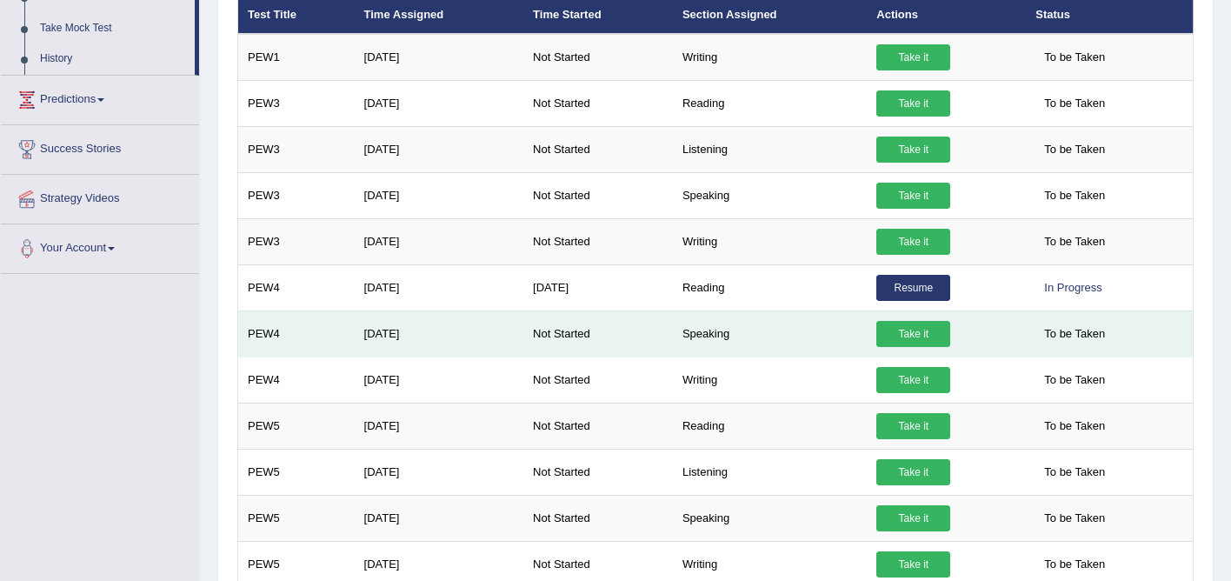
click at [926, 339] on link "Take it" at bounding box center [914, 334] width 74 height 26
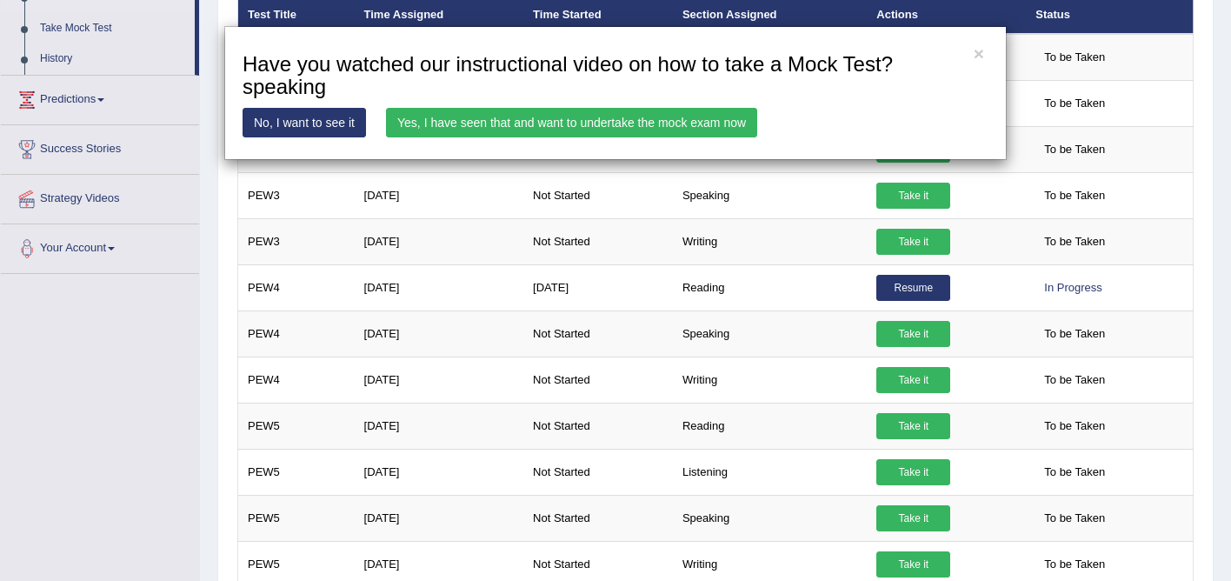
click at [575, 124] on link "Yes, I have seen that and want to undertake the mock exam now" at bounding box center [571, 123] width 371 height 30
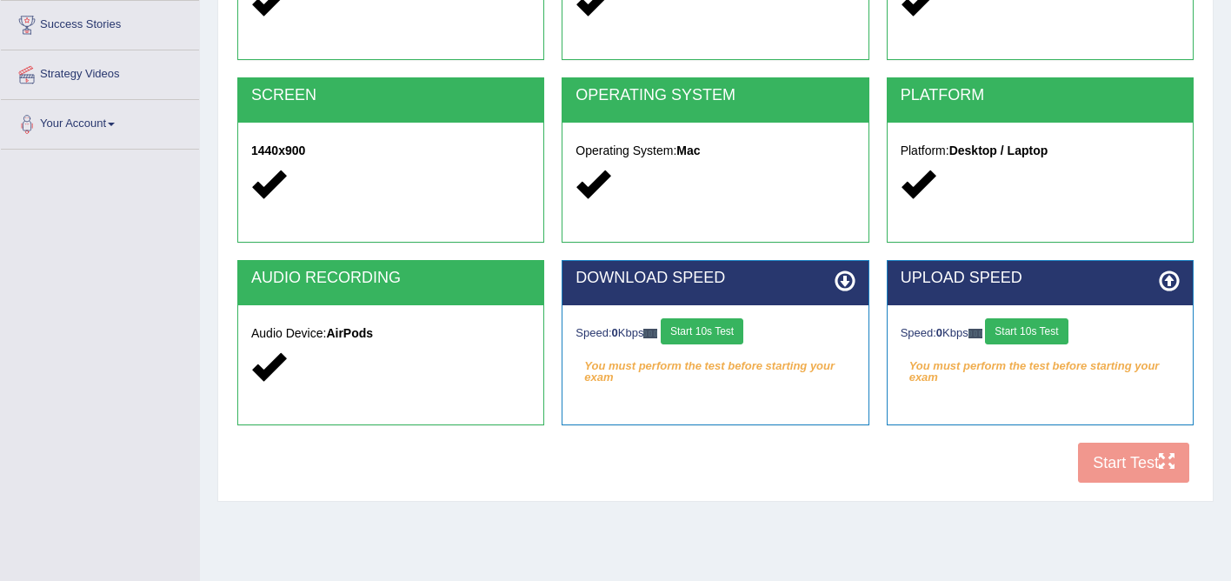
click at [732, 342] on button "Start 10s Test" at bounding box center [702, 331] width 83 height 26
click at [1051, 324] on button "Start 10s Test" at bounding box center [1026, 331] width 83 height 26
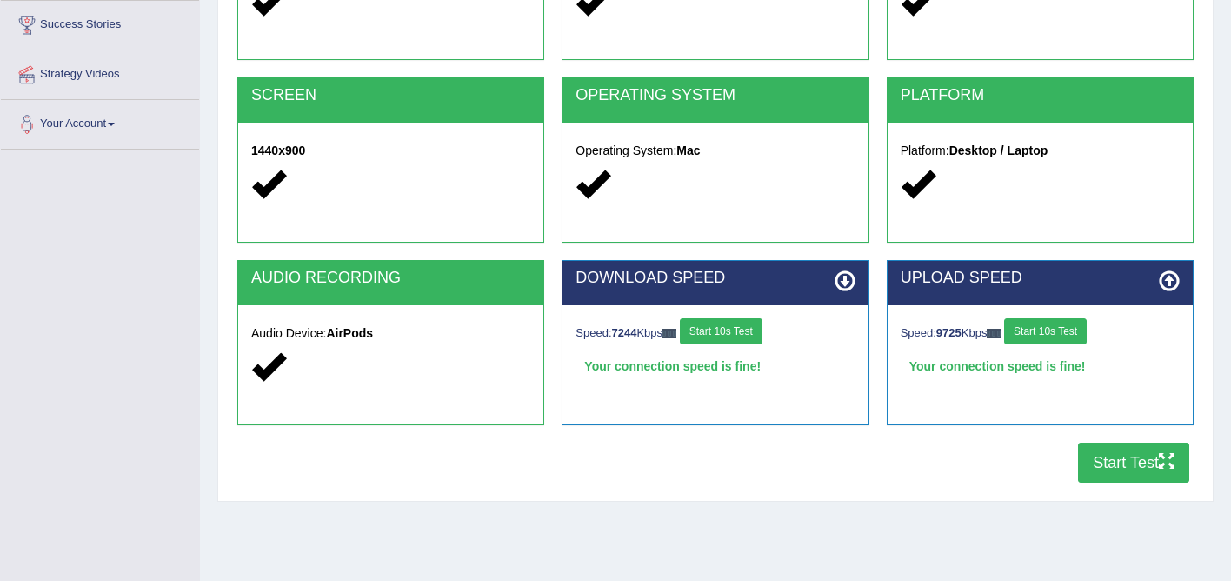
click at [1148, 468] on button "Start Test" at bounding box center [1133, 463] width 111 height 40
